Goal: Information Seeking & Learning: Find contact information

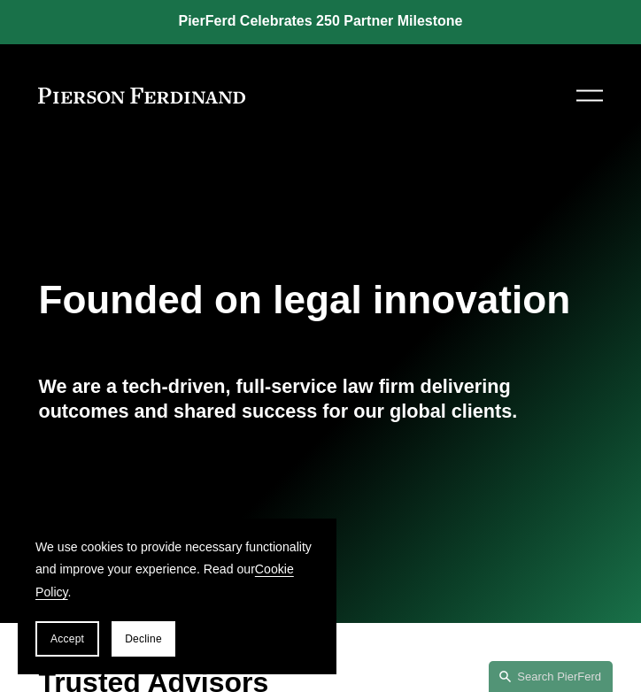
click at [589, 100] on div at bounding box center [589, 101] width 27 height 2
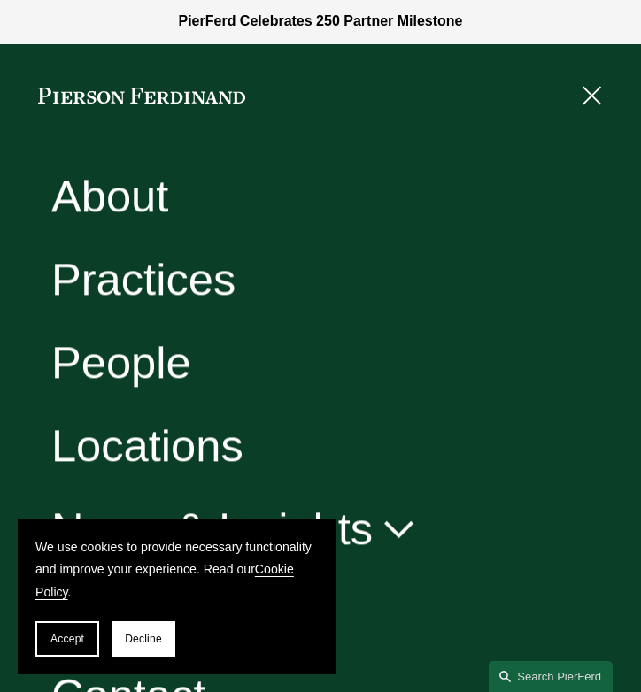
scroll to position [45, 0]
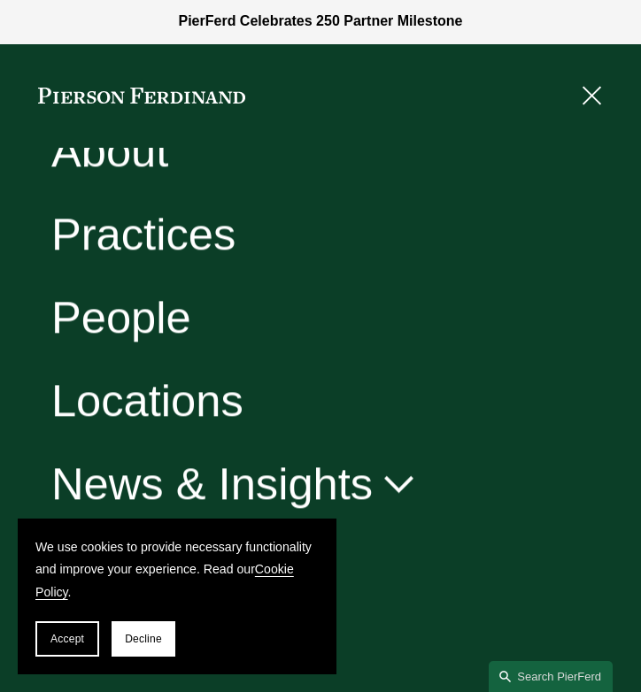
click at [160, 312] on link "People" at bounding box center [121, 318] width 140 height 45
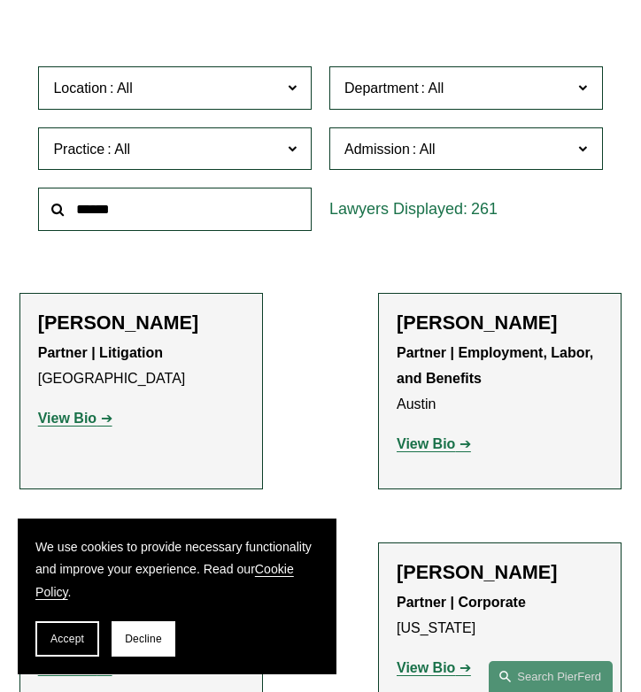
scroll to position [501, 0]
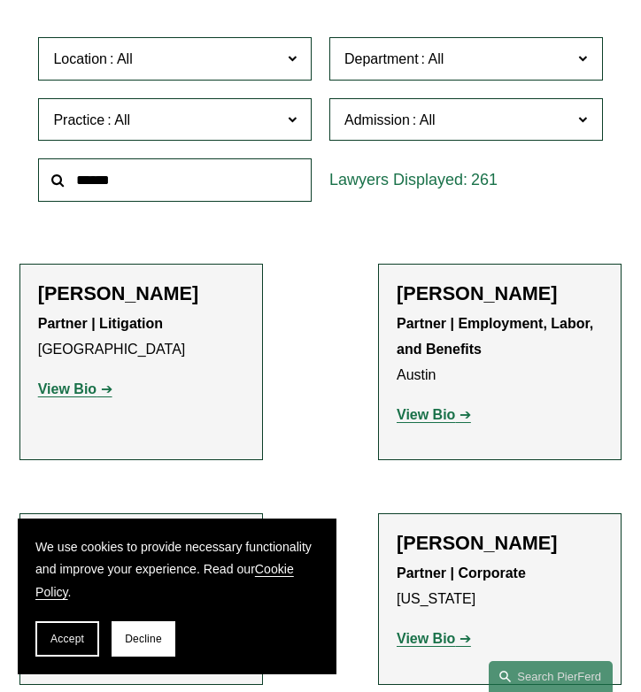
click at [131, 183] on input "text" at bounding box center [174, 179] width 273 height 43
type input "*****"
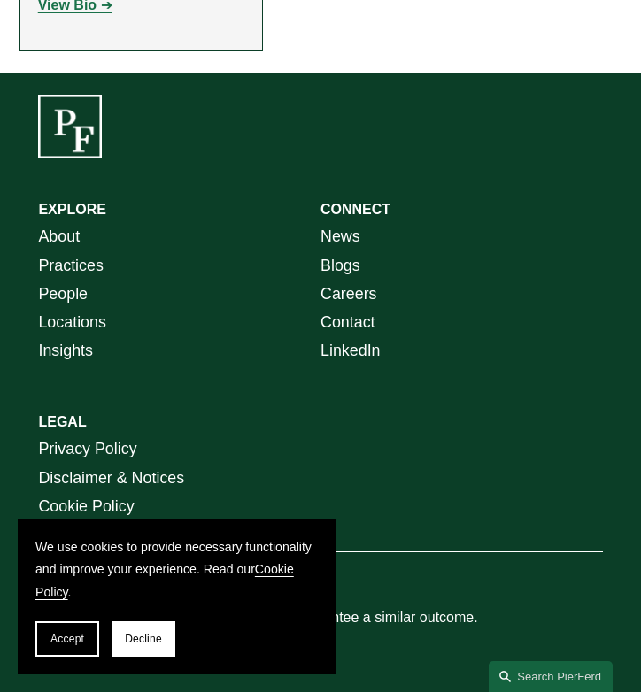
scroll to position [582, 0]
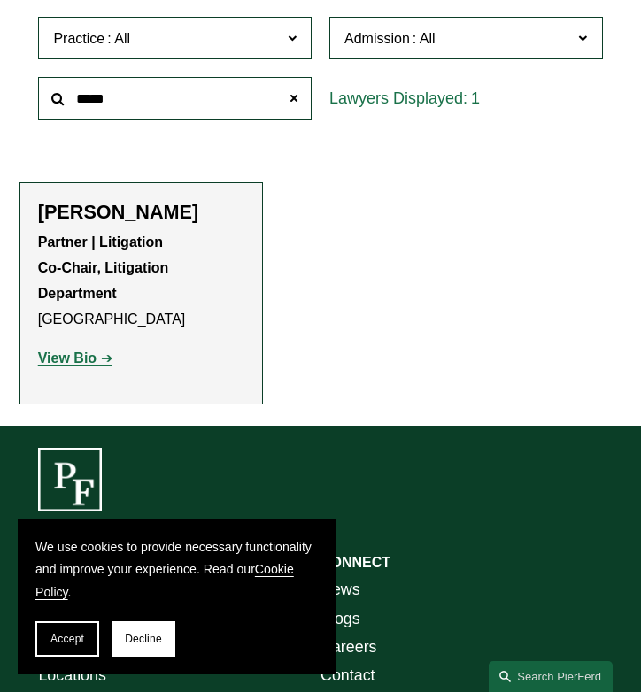
click at [130, 222] on h2 "Mukti N. Patel" at bounding box center [141, 212] width 206 height 23
click at [84, 359] on strong "View Bio" at bounding box center [67, 357] width 58 height 15
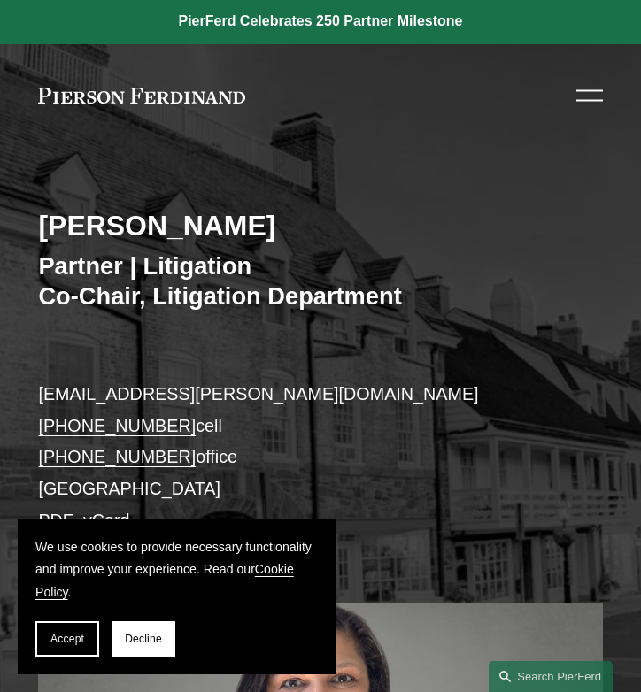
click at [596, 96] on div at bounding box center [589, 96] width 27 height 31
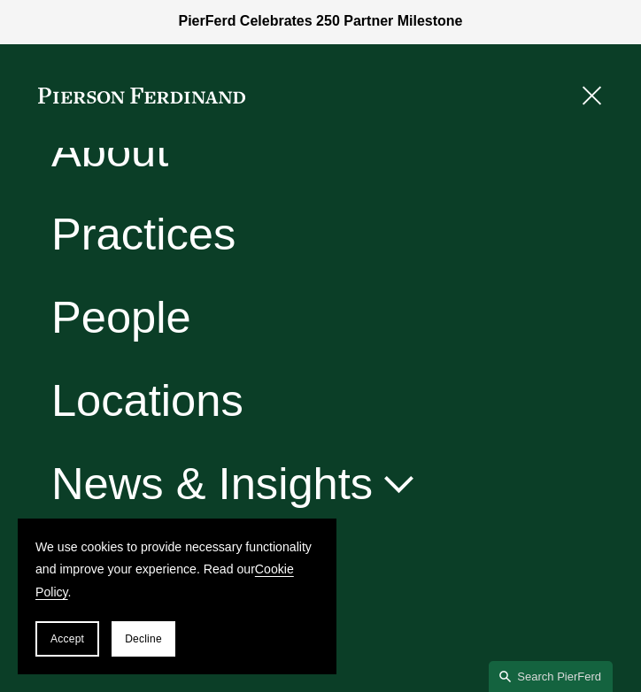
scroll to position [44, 0]
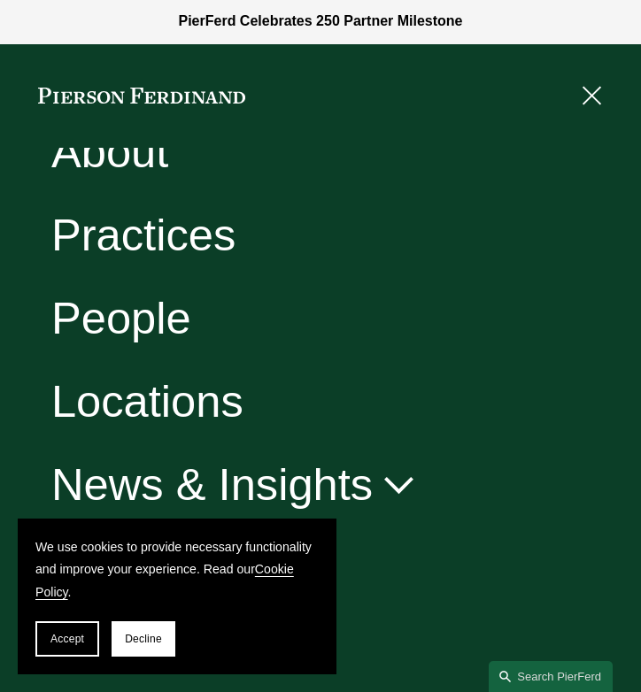
click at [146, 403] on link "Locations" at bounding box center [147, 402] width 192 height 45
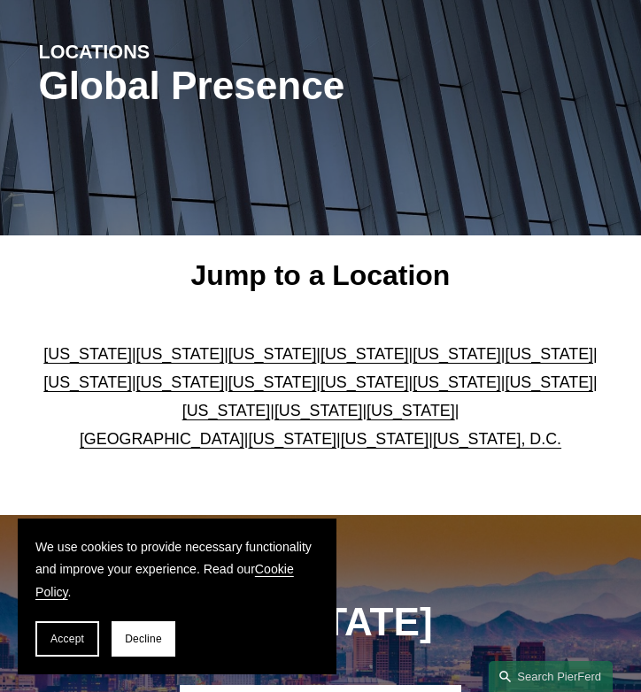
scroll to position [169, 0]
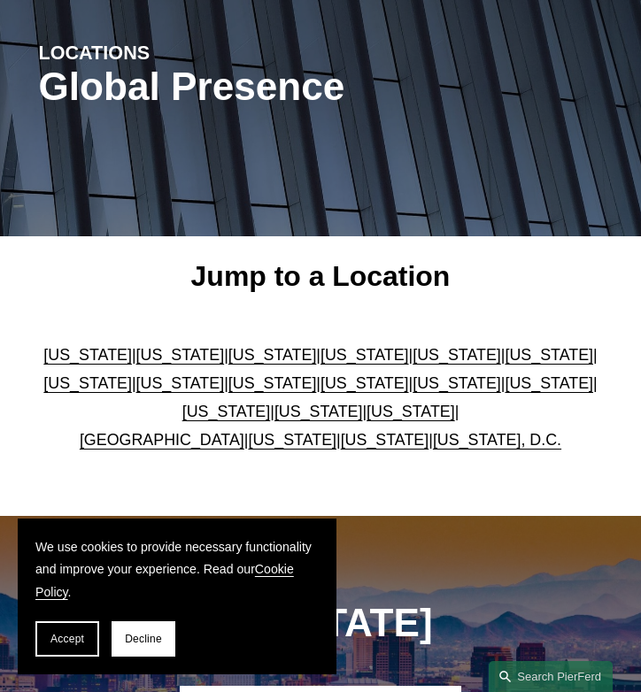
click at [412, 385] on link "[US_STATE]" at bounding box center [456, 383] width 89 height 18
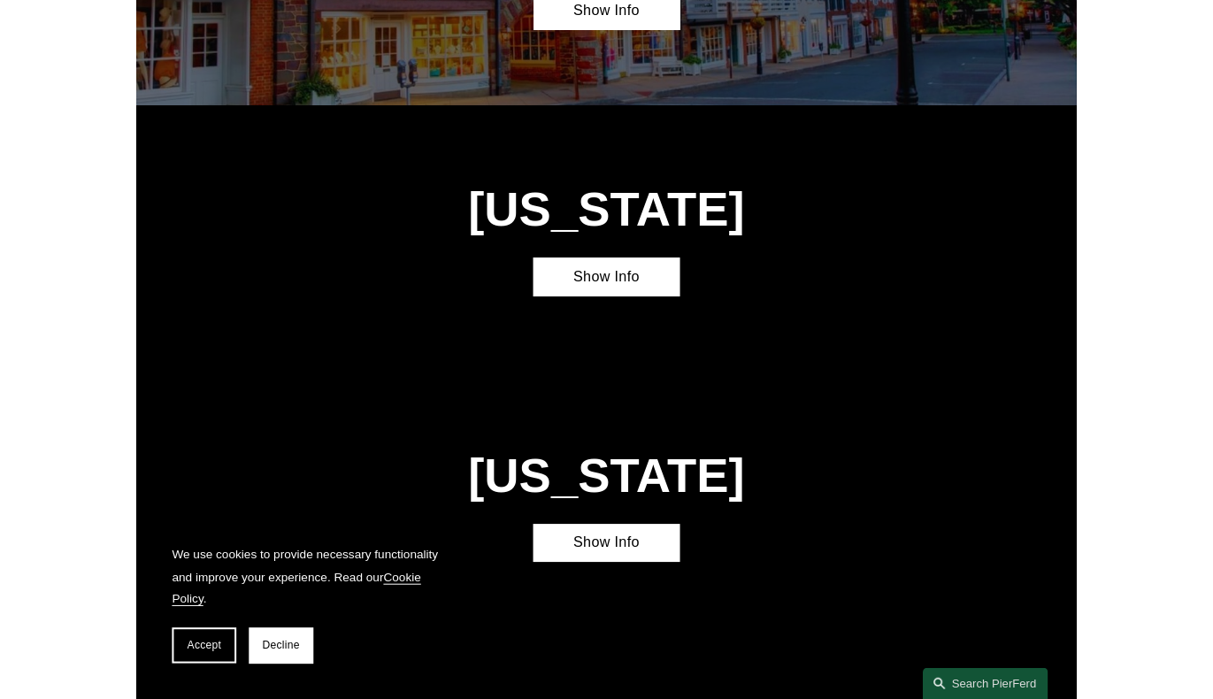
scroll to position [3265, 0]
